Goal: Task Accomplishment & Management: Manage account settings

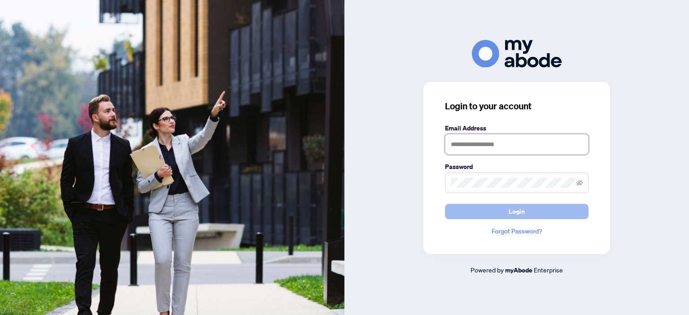
type input "**********"
click at [500, 212] on button "Login" at bounding box center [517, 211] width 144 height 15
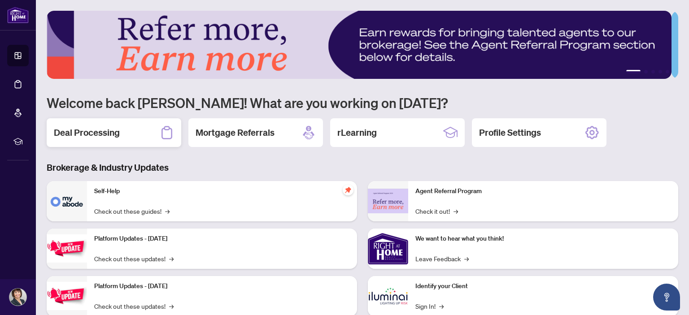
click at [118, 131] on h2 "Deal Processing" at bounding box center [87, 133] width 66 height 13
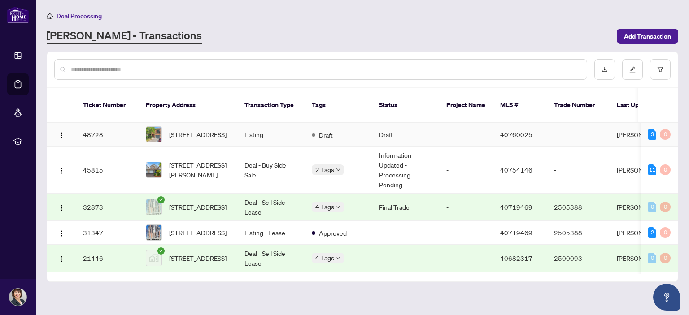
click at [177, 130] on span "7-1205 Lamb's Court, Burlington, ON L7S 2G4, Canada" at bounding box center [197, 135] width 57 height 10
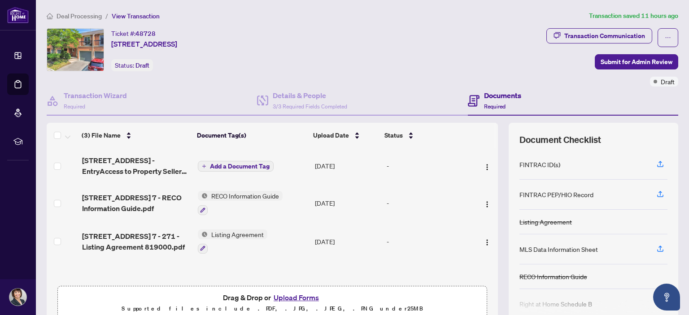
click at [223, 166] on span "Add a Document Tag" at bounding box center [240, 166] width 60 height 6
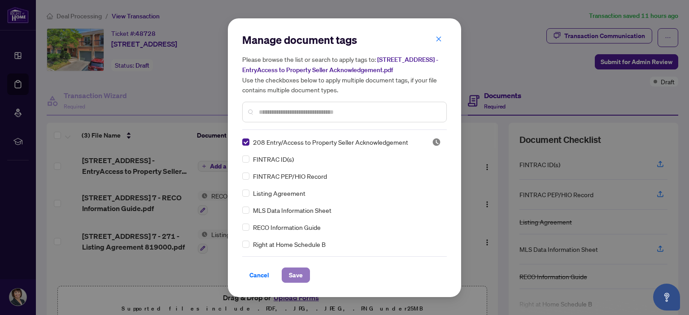
click at [293, 271] on span "Save" at bounding box center [296, 275] width 14 height 14
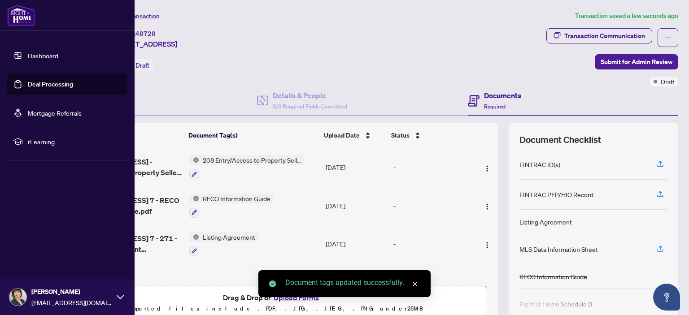
click at [40, 54] on link "Dashboard" at bounding box center [43, 56] width 31 height 8
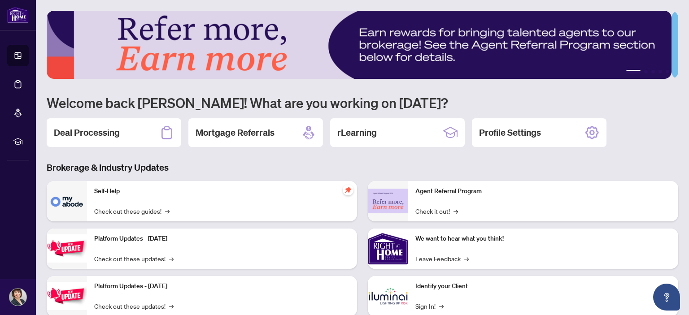
drag, startPoint x: 417, startPoint y: 306, endPoint x: 400, endPoint y: 302, distance: 17.5
click at [393, 300] on img at bounding box center [388, 296] width 40 height 40
click at [418, 304] on link "Sign In! →" at bounding box center [429, 306] width 28 height 10
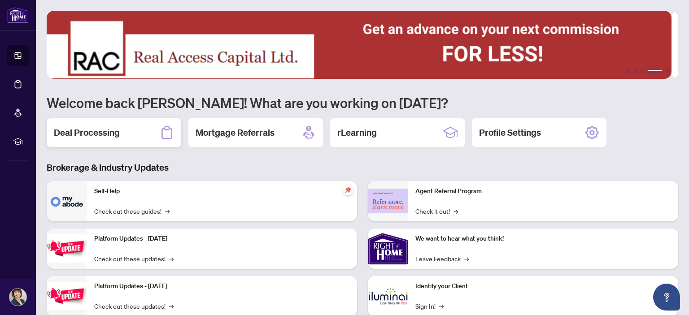
click at [99, 131] on h2 "Deal Processing" at bounding box center [87, 133] width 66 height 13
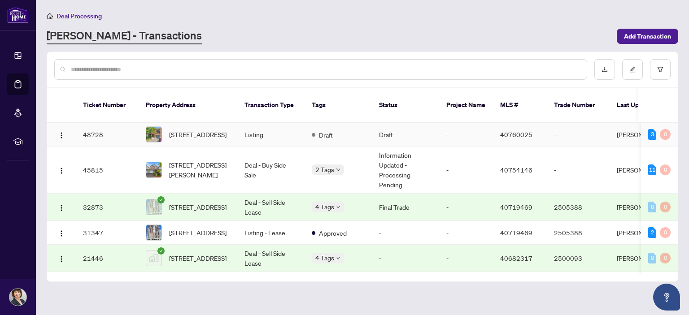
click at [177, 130] on span "7-1205 Lamb's Court, Burlington, ON L7S 2G4, Canada" at bounding box center [197, 135] width 57 height 10
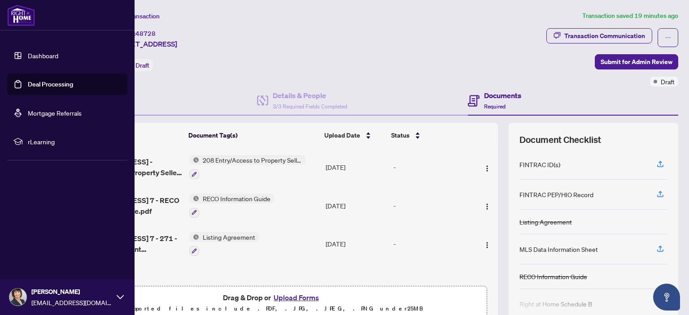
click at [31, 60] on link "Dashboard" at bounding box center [43, 56] width 31 height 8
